Goal: Transaction & Acquisition: Purchase product/service

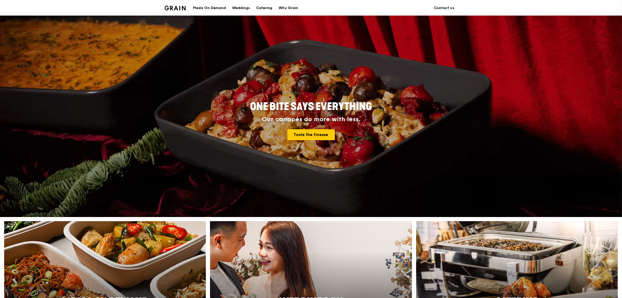
scroll to position [227, 0]
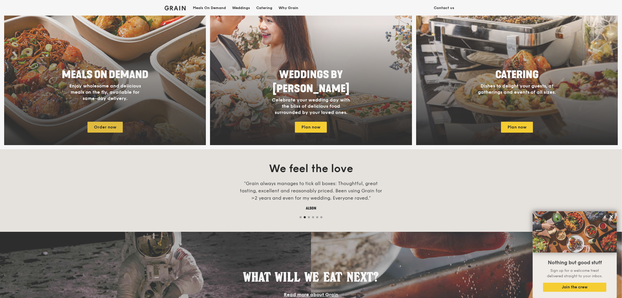
click at [106, 128] on body "A Virtual Wedding Affair Plan the perfect celebration with us, all in a weekend…" at bounding box center [311, 131] width 622 height 716
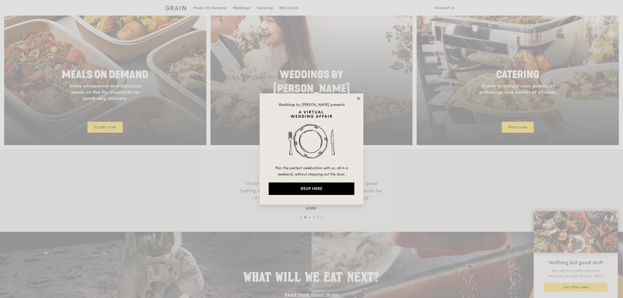
click at [358, 97] on icon at bounding box center [358, 98] width 5 height 5
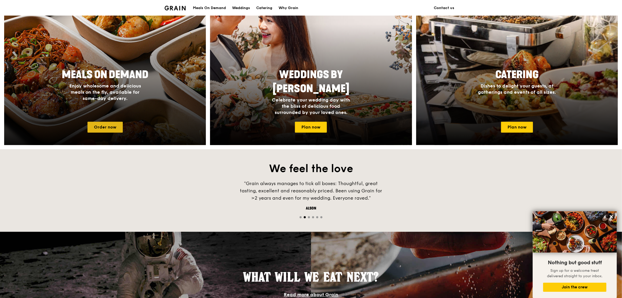
click at [100, 125] on link "Order now" at bounding box center [104, 127] width 35 height 11
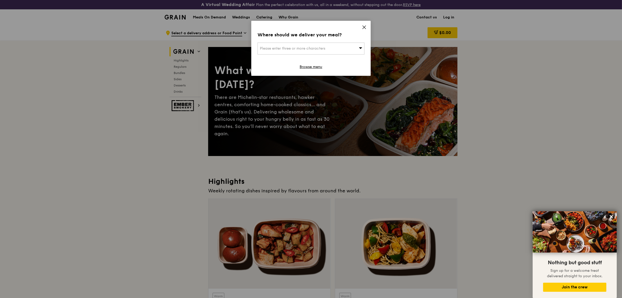
click at [307, 48] on span "Please enter three or more characters" at bounding box center [292, 48] width 65 height 4
type input "469G"
click at [295, 61] on div "469G Bukit Timah Road" at bounding box center [298, 58] width 77 height 5
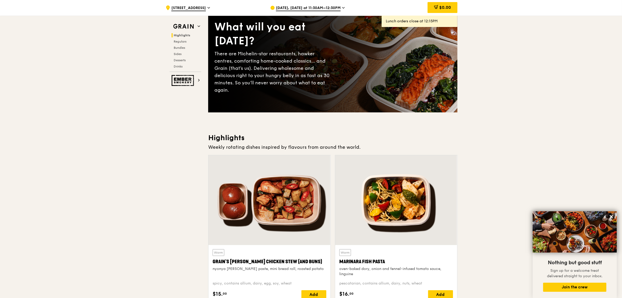
scroll to position [32, 0]
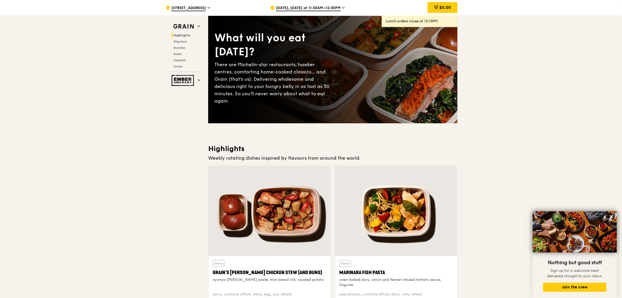
click at [339, 6] on div "Sep 19, Today at 11:30AM–12:30PM" at bounding box center [318, 8] width 96 height 16
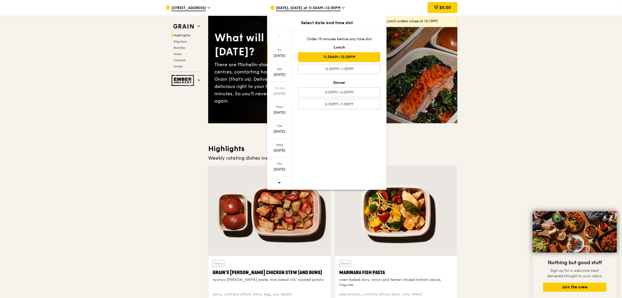
click at [317, 7] on span "Sep 19, Today at 11:30AM–12:30PM" at bounding box center [308, 8] width 65 height 6
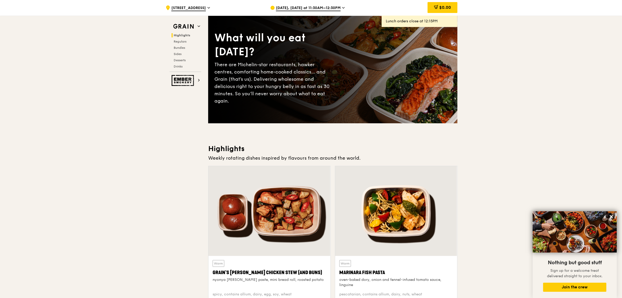
click at [343, 7] on icon at bounding box center [343, 7] width 3 height 5
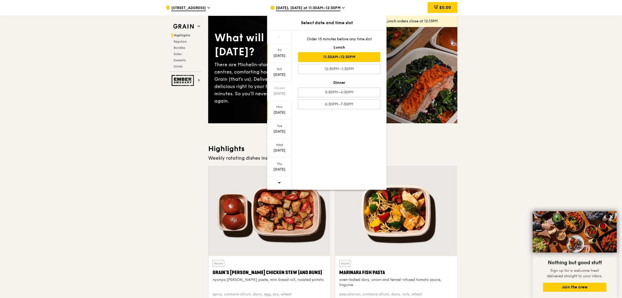
click at [277, 108] on div "Mon" at bounding box center [279, 107] width 23 height 4
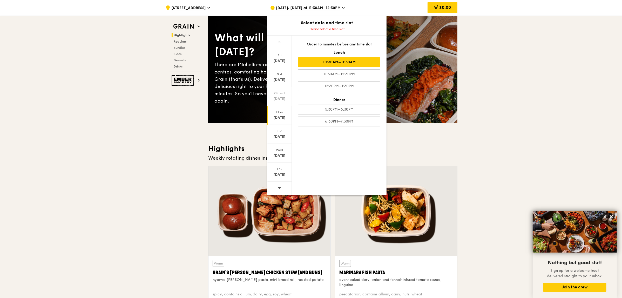
click at [349, 63] on div "10:30AM–11:30AM" at bounding box center [339, 62] width 82 height 10
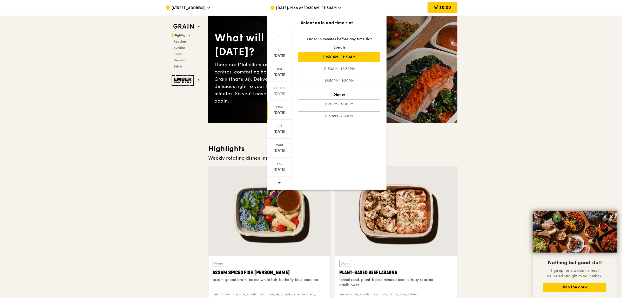
click at [342, 57] on div "10:30AM–11:30AM" at bounding box center [339, 57] width 82 height 10
click at [278, 107] on div "Mon" at bounding box center [279, 107] width 23 height 4
click at [281, 107] on div "Mon" at bounding box center [279, 107] width 23 height 4
click at [281, 108] on div "Mon" at bounding box center [279, 107] width 23 height 4
click at [345, 55] on div "10:30AM–11:30AM" at bounding box center [339, 57] width 82 height 10
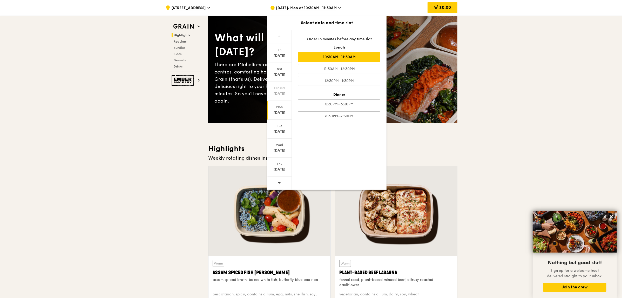
click at [280, 108] on div "Mon" at bounding box center [279, 107] width 23 height 4
click at [331, 57] on div "10:30AM–11:30AM" at bounding box center [339, 57] width 82 height 10
click at [337, 56] on div "10:30AM–11:30AM" at bounding box center [339, 57] width 82 height 10
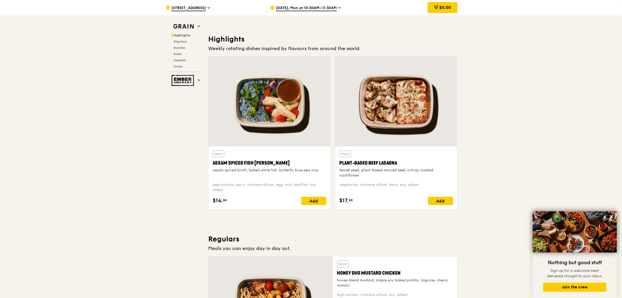
scroll to position [162, 0]
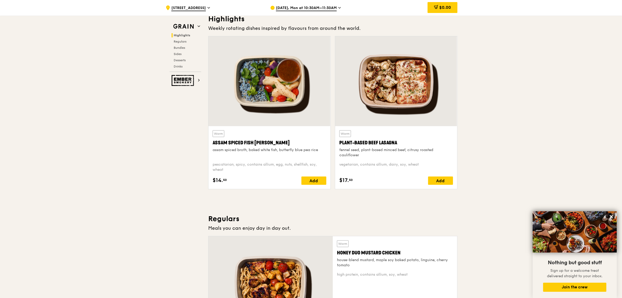
click at [266, 84] on div at bounding box center [269, 81] width 122 height 90
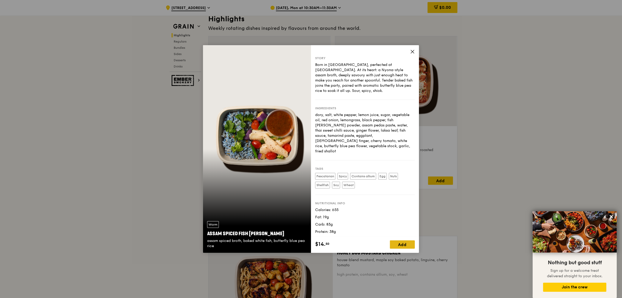
click at [404, 246] on div "Add" at bounding box center [402, 244] width 25 height 8
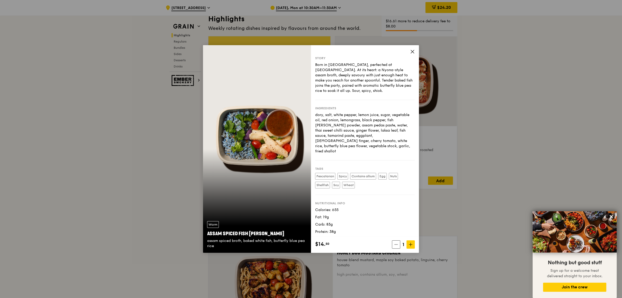
click at [415, 51] on div "Story Born in Southeast Asia, perfected at Grain. At its heart: a Nyona-style a…" at bounding box center [365, 140] width 108 height 191
click at [412, 49] on div "Story Born in Southeast Asia, perfected at Grain. At its heart: a Nyona-style a…" at bounding box center [365, 140] width 108 height 191
click at [412, 52] on icon at bounding box center [412, 51] width 3 height 3
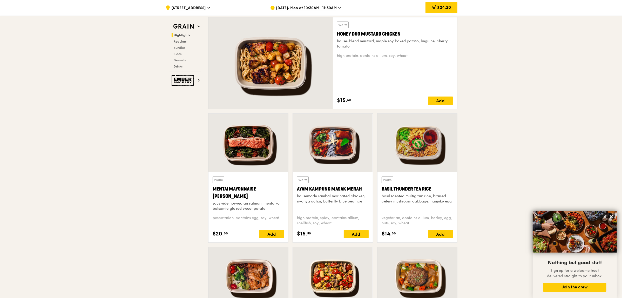
scroll to position [389, 0]
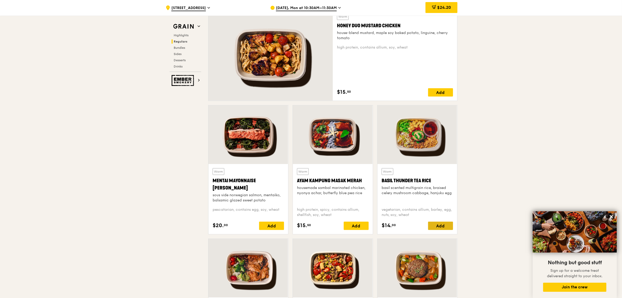
click at [437, 225] on div "Add" at bounding box center [440, 226] width 25 height 8
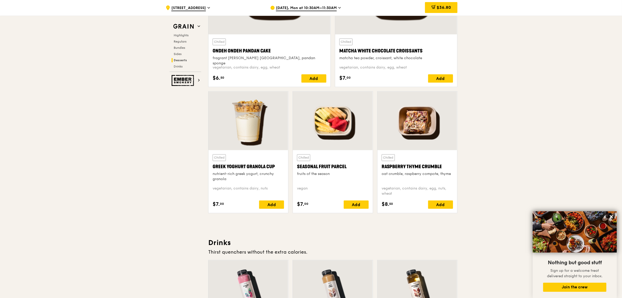
scroll to position [1557, 0]
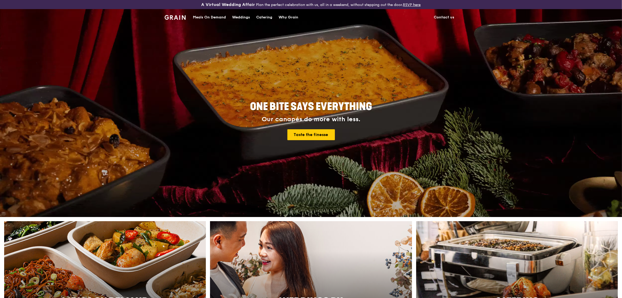
click at [267, 18] on div "Catering" at bounding box center [264, 18] width 16 height 16
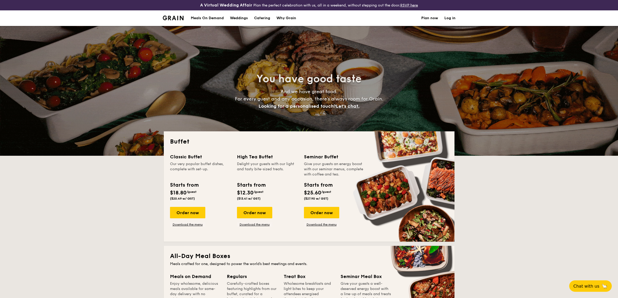
select select
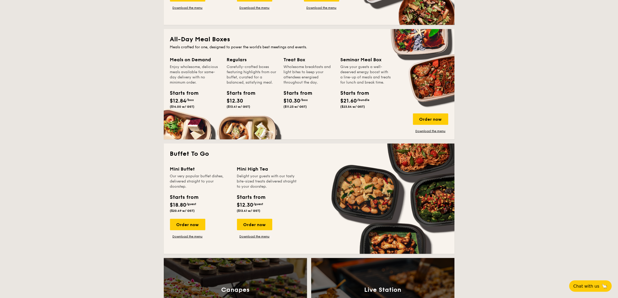
scroll to position [227, 0]
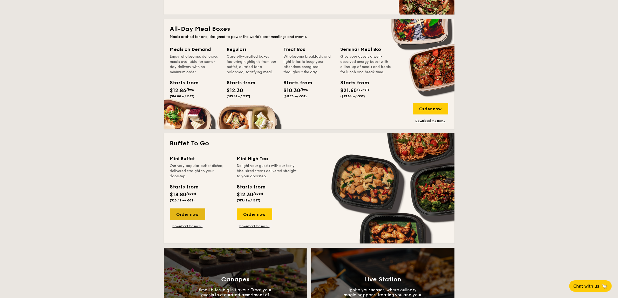
click at [190, 213] on div "Order now" at bounding box center [187, 213] width 35 height 11
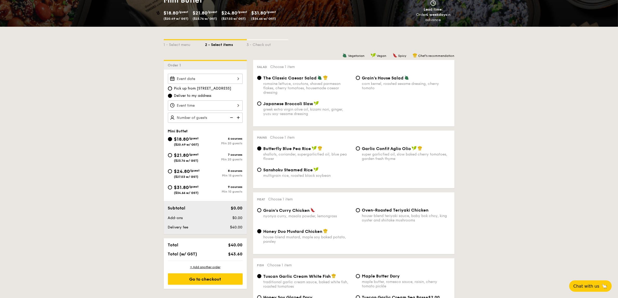
scroll to position [97, 0]
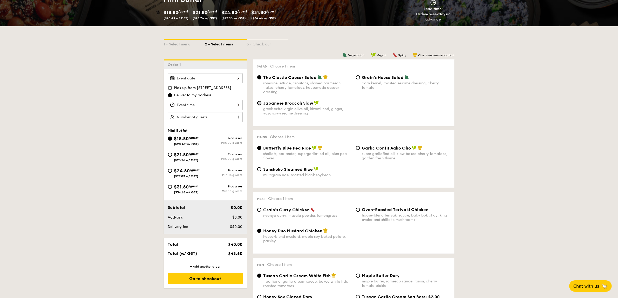
click at [259, 103] on input "Japanese Broccoli Slaw greek extra virgin olive oil, kizami [PERSON_NAME], yuzu…" at bounding box center [259, 103] width 4 height 4
radio input "true"
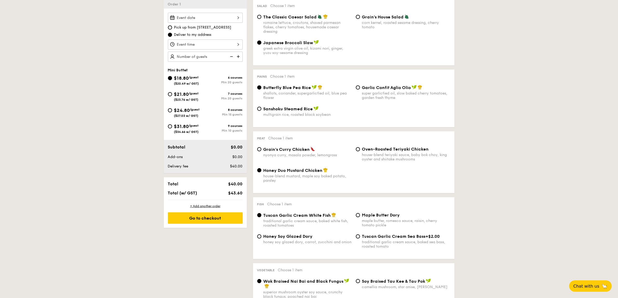
scroll to position [0, 0]
